Goal: Transaction & Acquisition: Purchase product/service

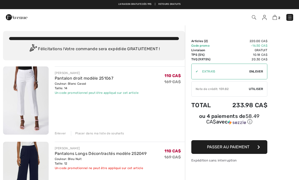
click at [112, 93] on div "Un code promotionnel peut être appliqué sur cet article" at bounding box center [97, 92] width 84 height 5
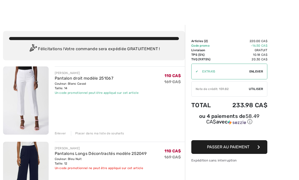
click at [235, 89] on div "Note de crédit: 159.82" at bounding box center [219, 89] width 57 height 5
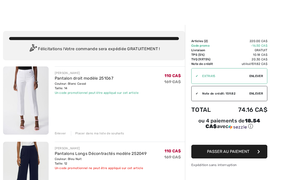
click at [237, 151] on span "Passer au paiement" at bounding box center [228, 151] width 42 height 5
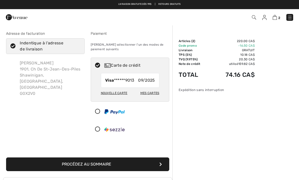
click at [134, 165] on button "Procédez au sommaire" at bounding box center [87, 164] width 163 height 14
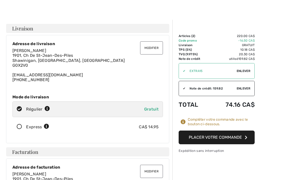
scroll to position [11, 0]
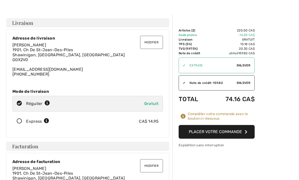
click at [222, 134] on button "Placer votre commande" at bounding box center [216, 132] width 76 height 14
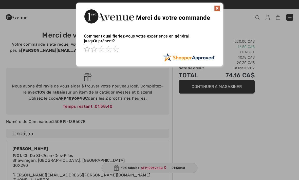
click at [218, 11] on img at bounding box center [217, 8] width 6 height 6
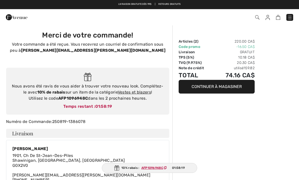
click at [22, 21] on img at bounding box center [17, 17] width 22 height 10
click at [18, 17] on img at bounding box center [17, 17] width 22 height 10
